Goal: Navigation & Orientation: Find specific page/section

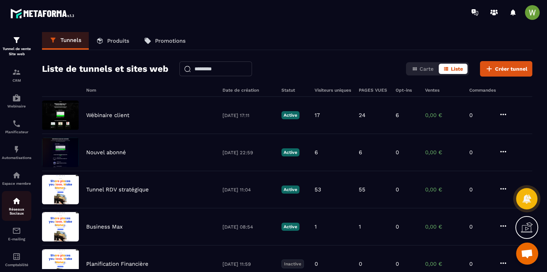
click at [12, 215] on p "Réseaux Sociaux" at bounding box center [16, 211] width 29 height 8
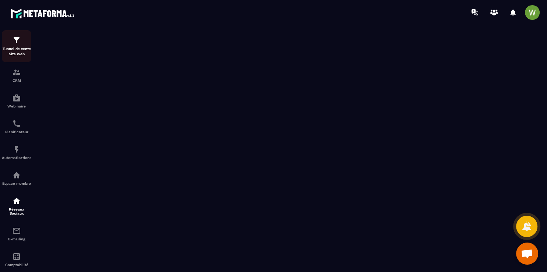
click at [16, 43] on img at bounding box center [16, 40] width 9 height 9
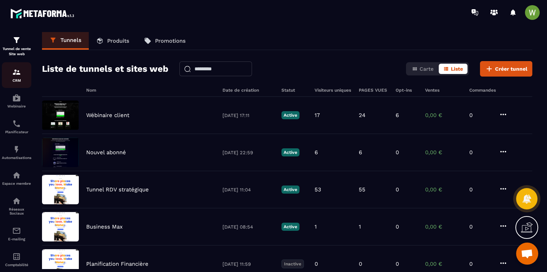
click at [13, 72] on img at bounding box center [16, 72] width 9 height 9
click at [17, 77] on div "CRM" at bounding box center [16, 75] width 29 height 15
click at [367, 17] on div at bounding box center [317, 12] width 460 height 25
click at [20, 105] on p "Webinaire" at bounding box center [16, 106] width 29 height 4
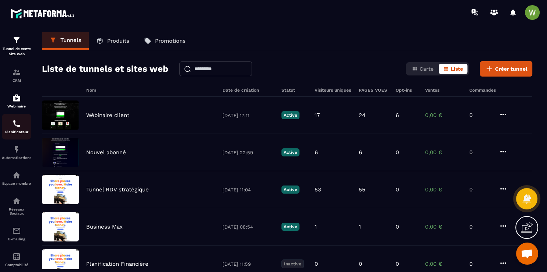
click at [14, 129] on div "Planificateur" at bounding box center [16, 126] width 29 height 15
click at [14, 153] on img at bounding box center [16, 149] width 9 height 9
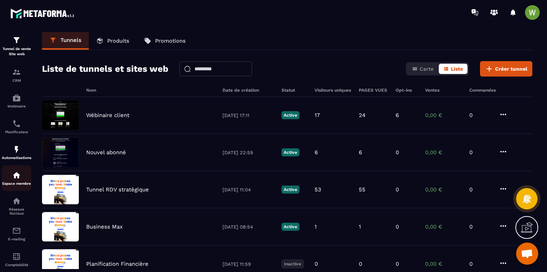
click at [13, 191] on link "Espace membre" at bounding box center [16, 178] width 29 height 26
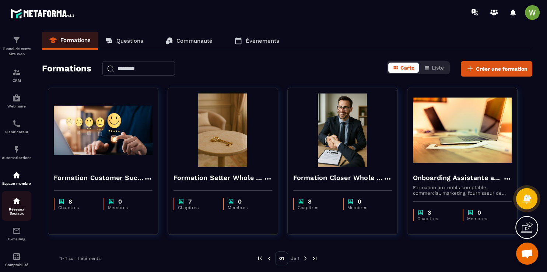
click at [13, 214] on p "Réseaux Sociaux" at bounding box center [16, 211] width 29 height 8
